Goal: Obtain resource: Download file/media

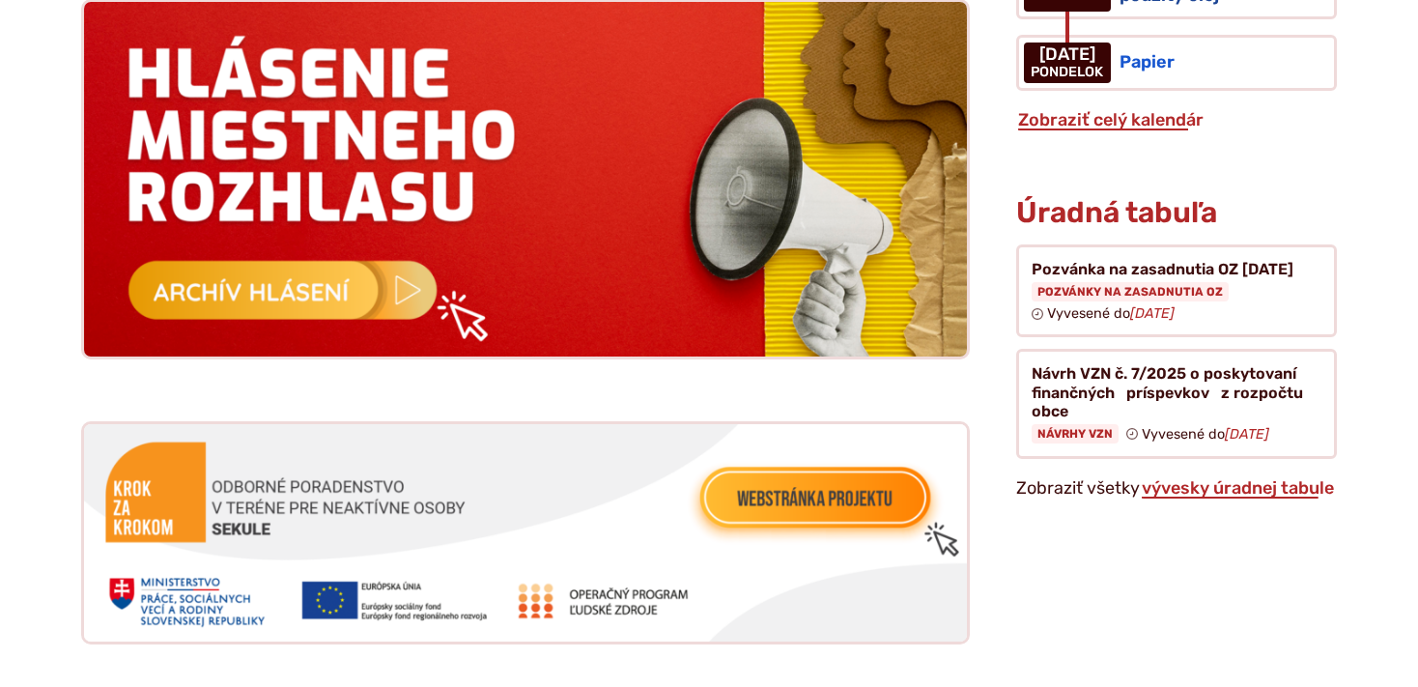
scroll to position [1937, 0]
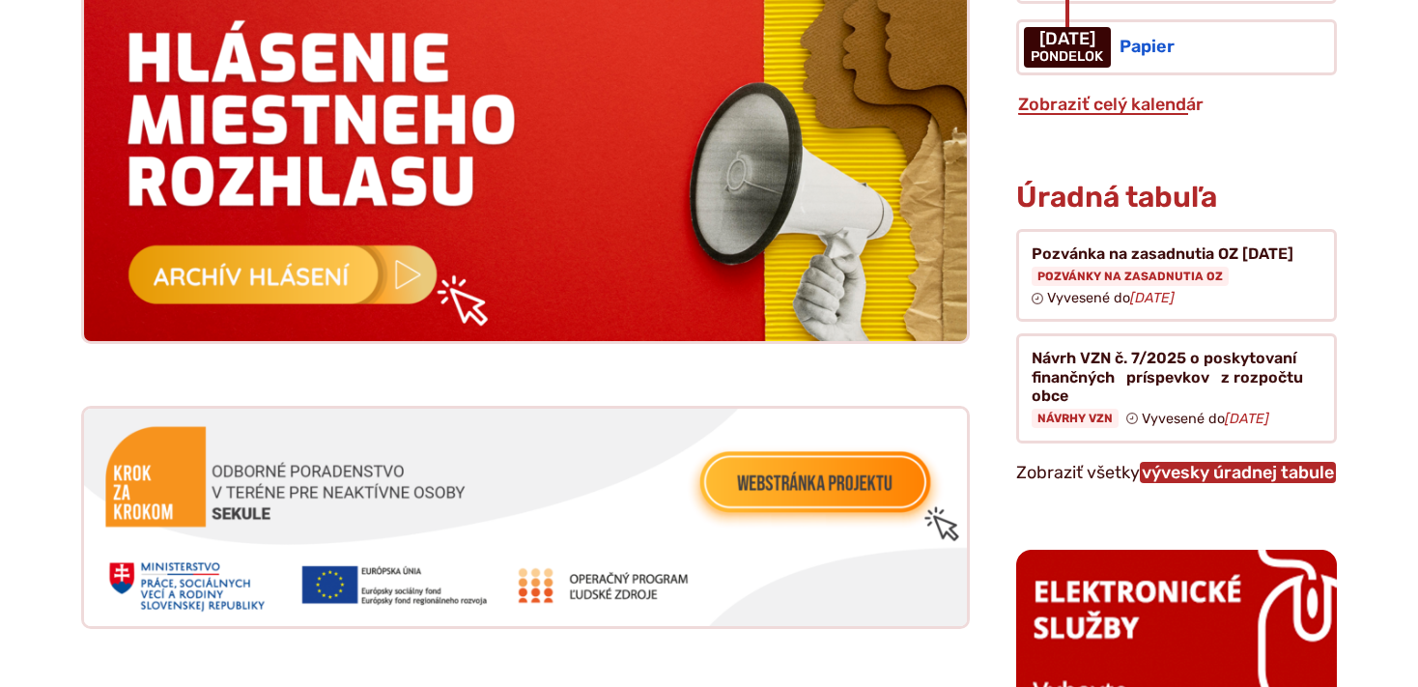
click at [1186, 462] on link "vývesky úradnej tabule" at bounding box center [1238, 472] width 196 height 21
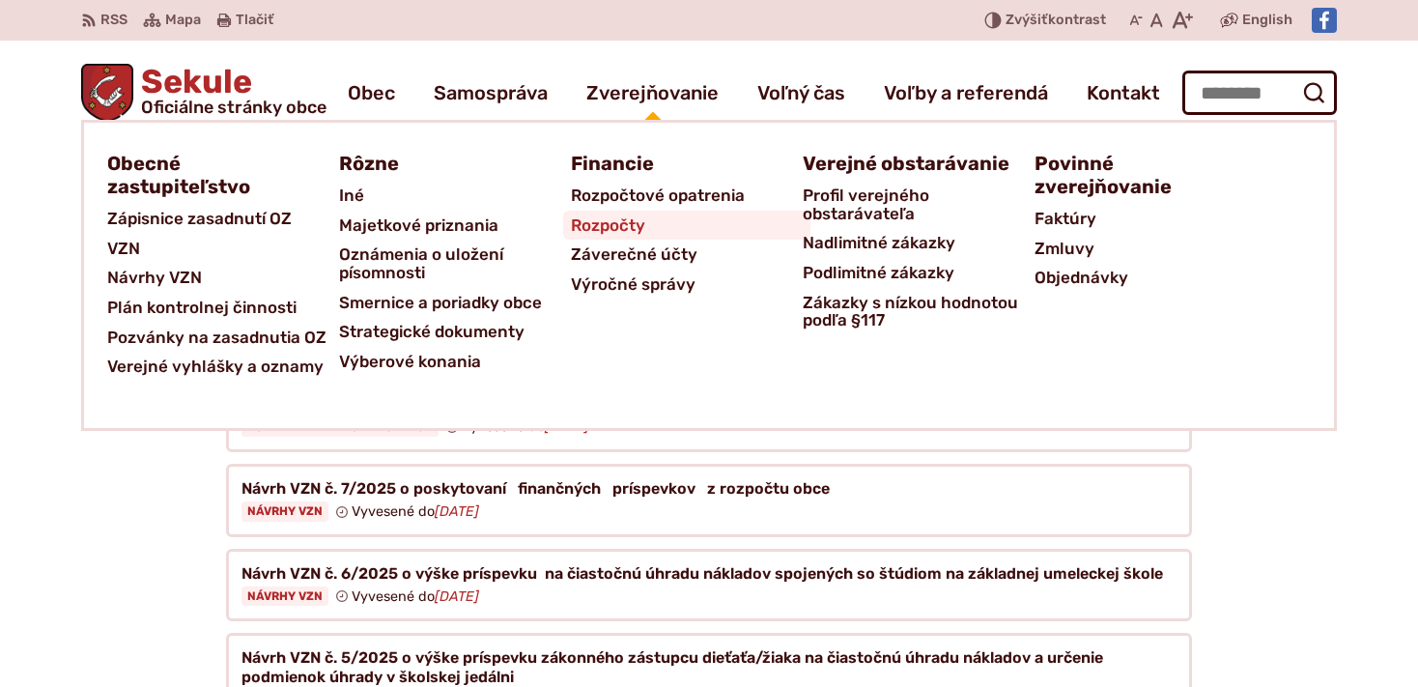
click at [625, 218] on span "Rozpočty" at bounding box center [608, 226] width 74 height 30
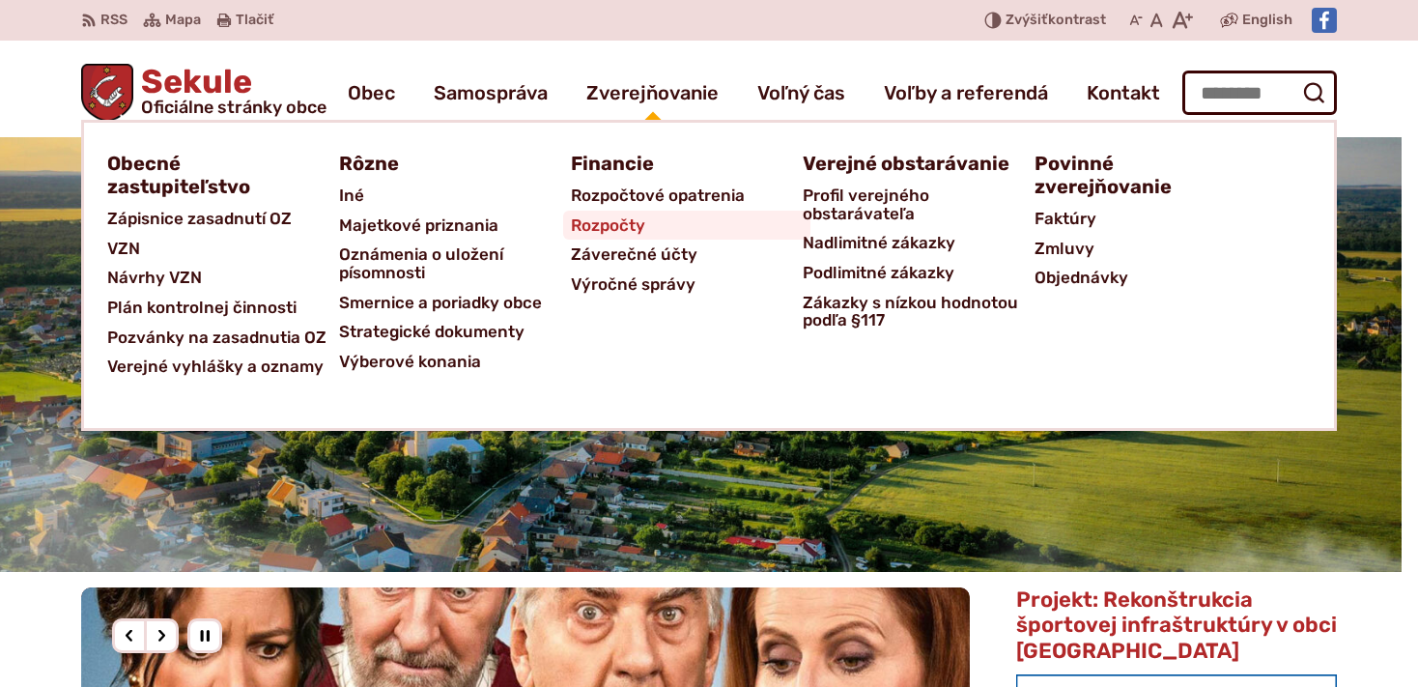
click at [605, 222] on span "Rozpočty" at bounding box center [608, 226] width 74 height 30
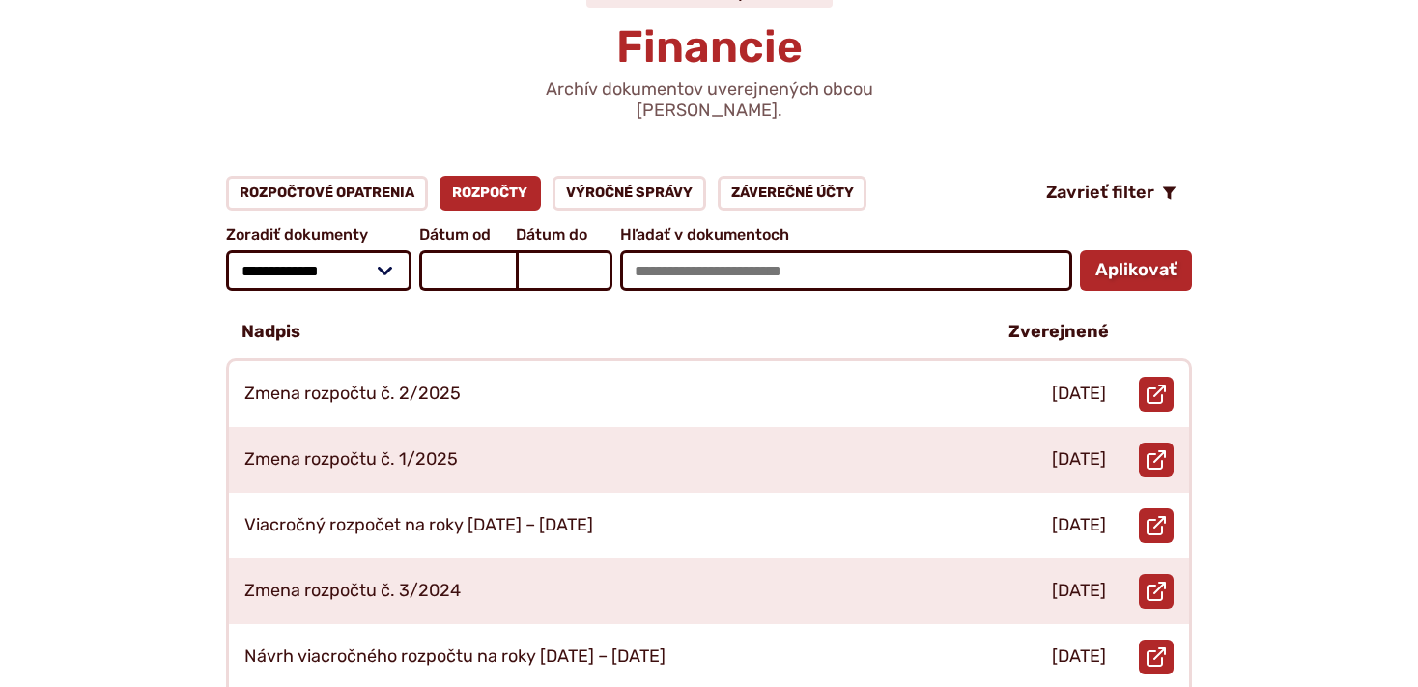
scroll to position [305, 0]
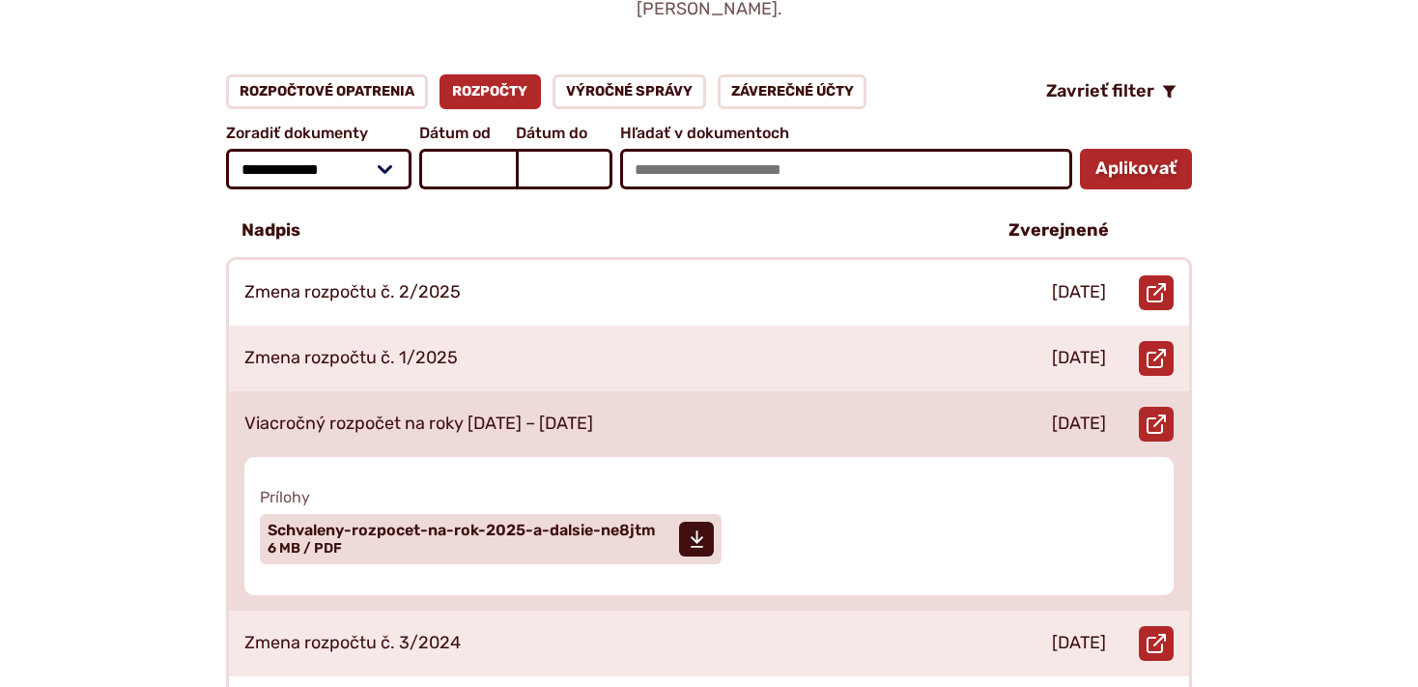
click at [510, 391] on div "Viacročný rozpočet na roky [DATE] – [DATE]" at bounding box center [602, 424] width 747 height 66
click at [388, 522] on span "Schvaleny-rozpocet-na-rok-2025-a-dalsie-ne8jtm" at bounding box center [462, 529] width 388 height 15
